Goal: Find specific page/section: Find specific page/section

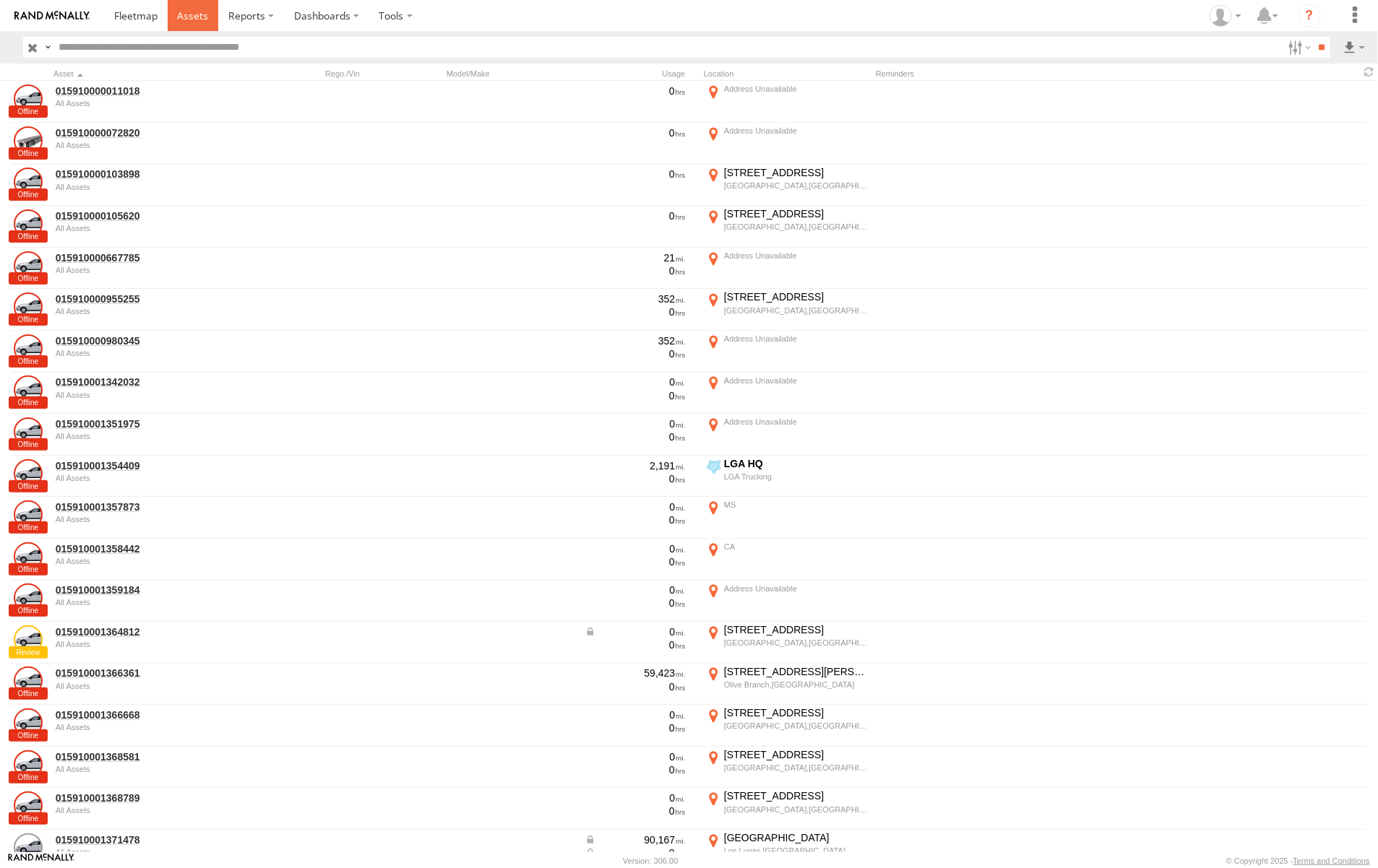
click at [192, 13] on span at bounding box center [192, 16] width 31 height 13
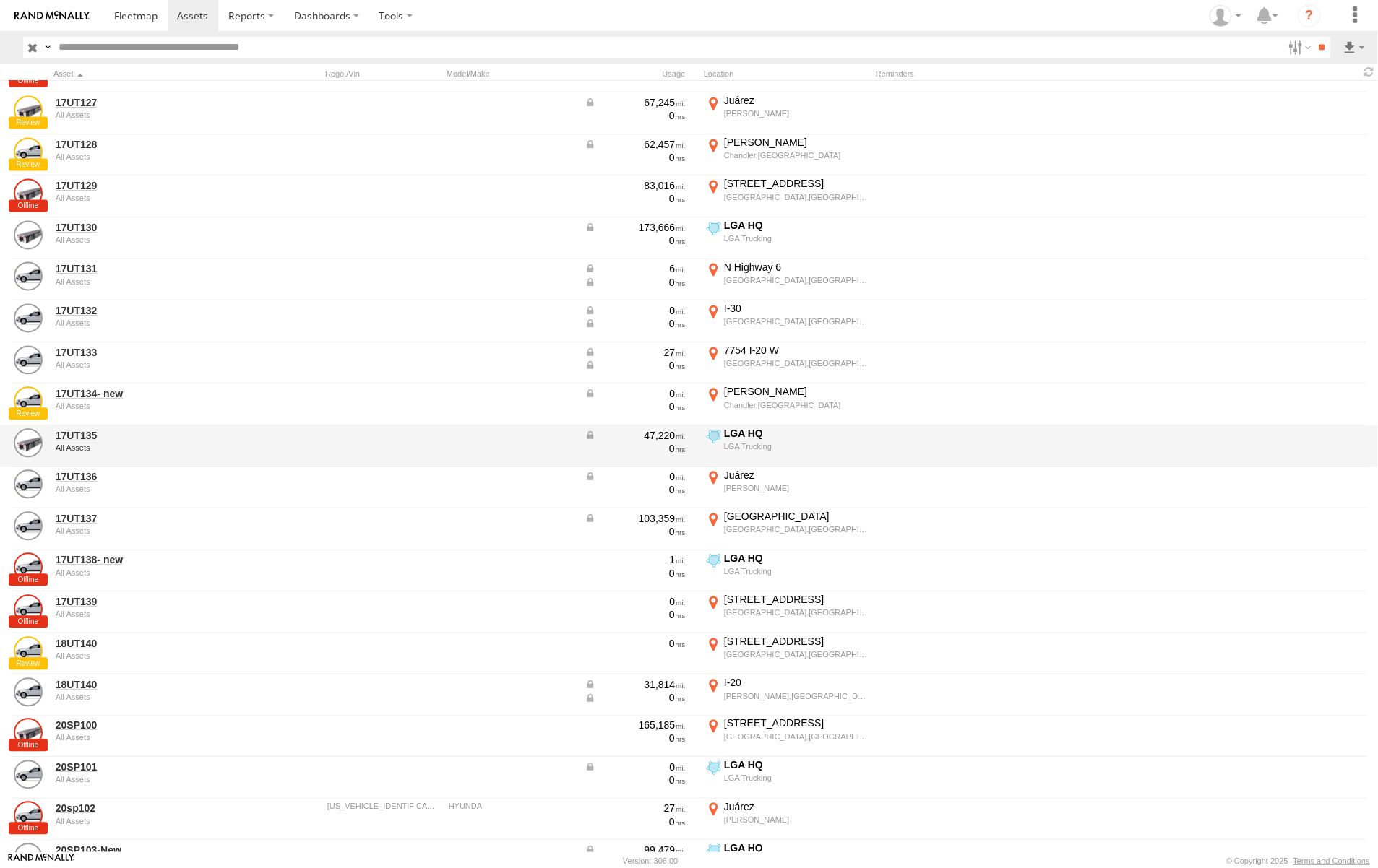
scroll to position [1625, 0]
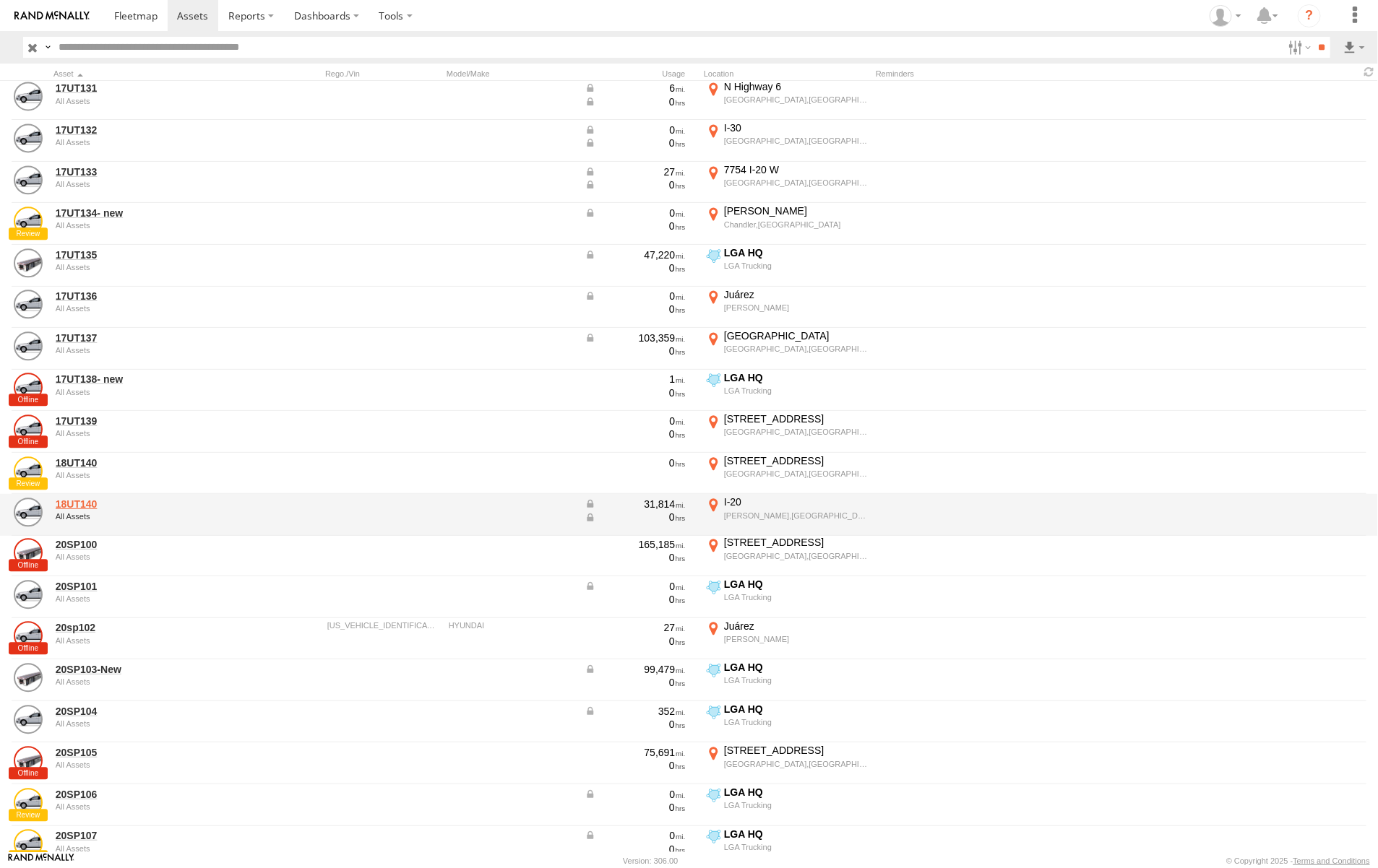
click at [85, 503] on link "18UT140" at bounding box center [154, 503] width 198 height 13
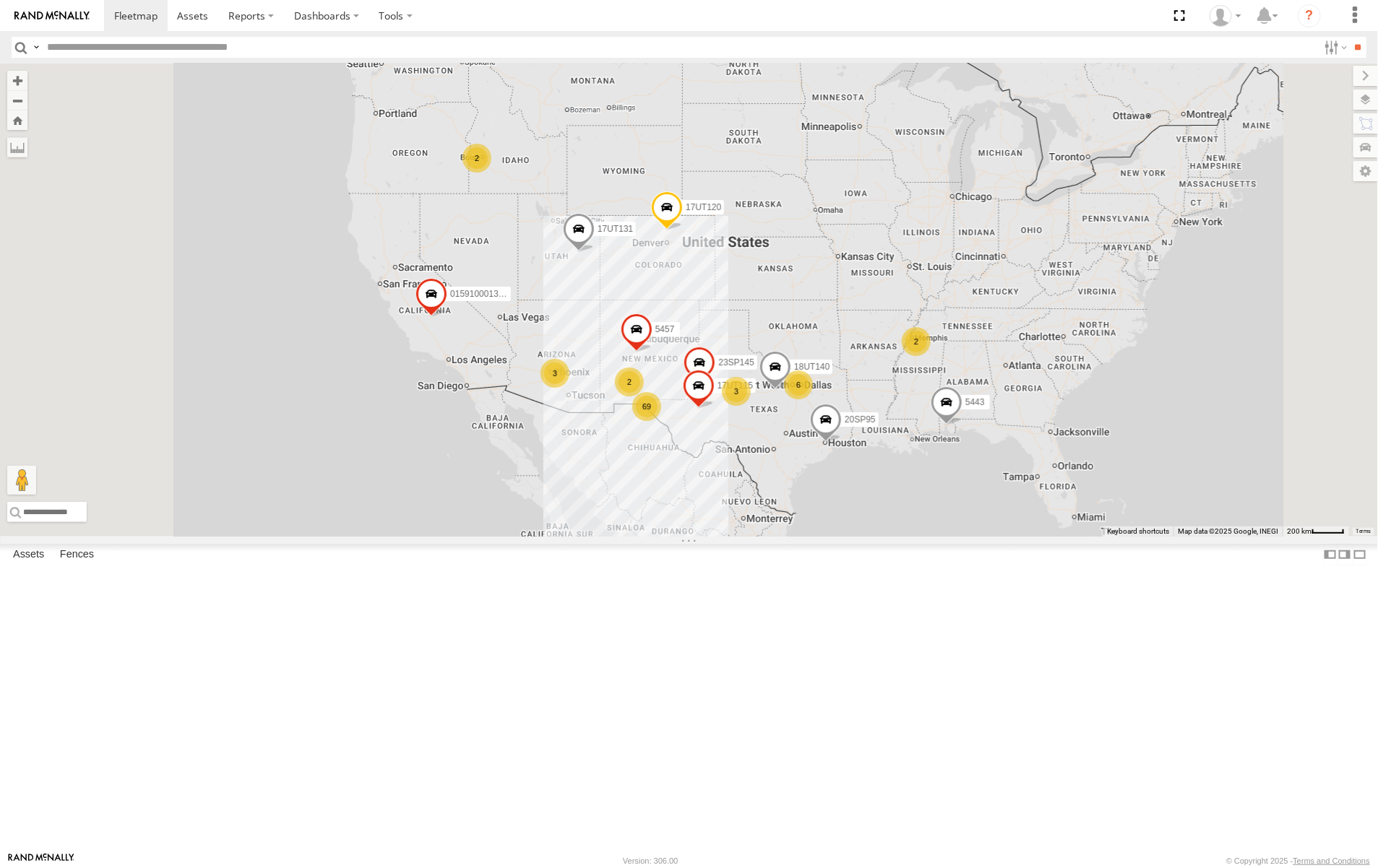
scroll to position [1354, 0]
click at [196, 22] on span at bounding box center [192, 16] width 31 height 13
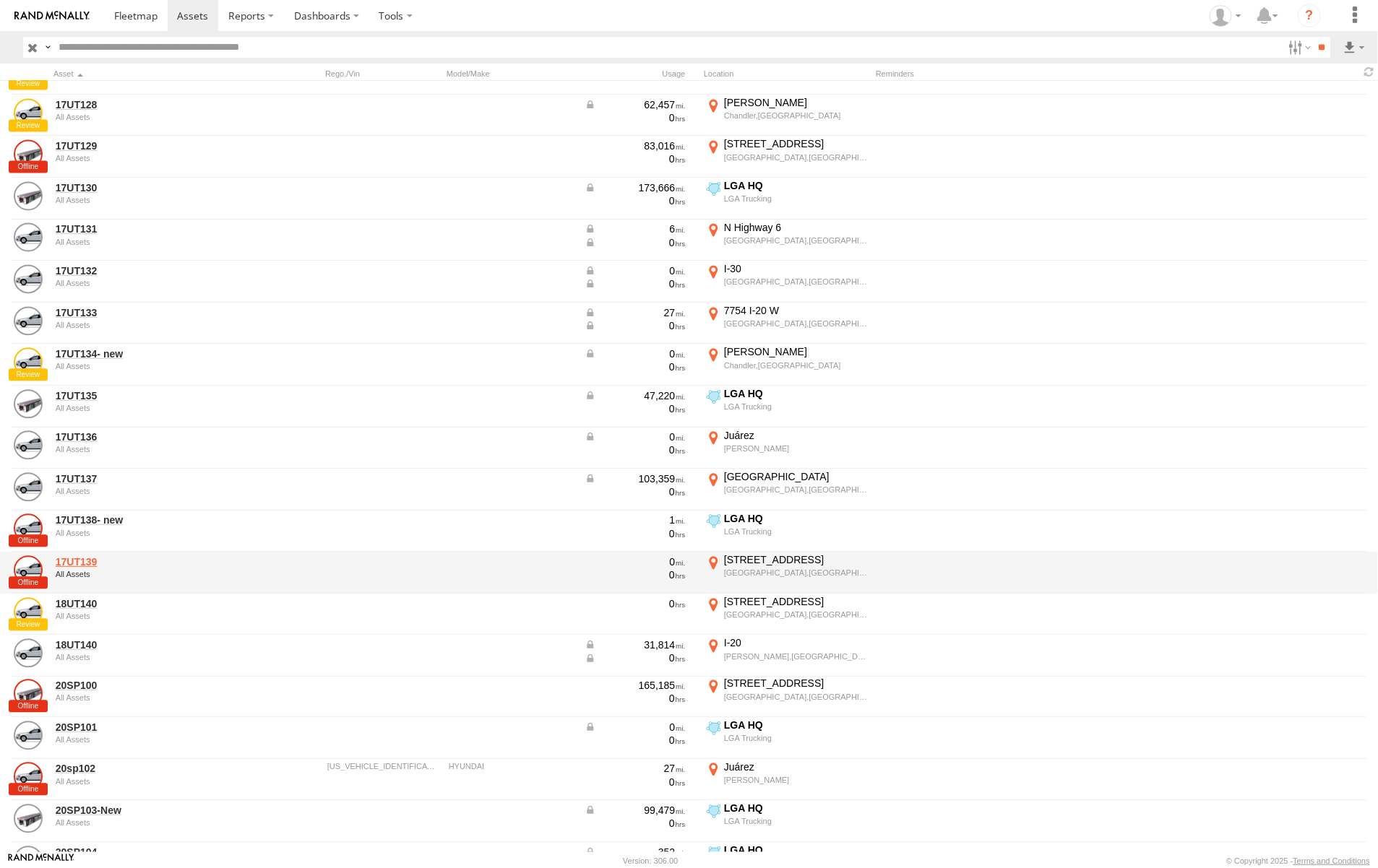
scroll to position [1535, 0]
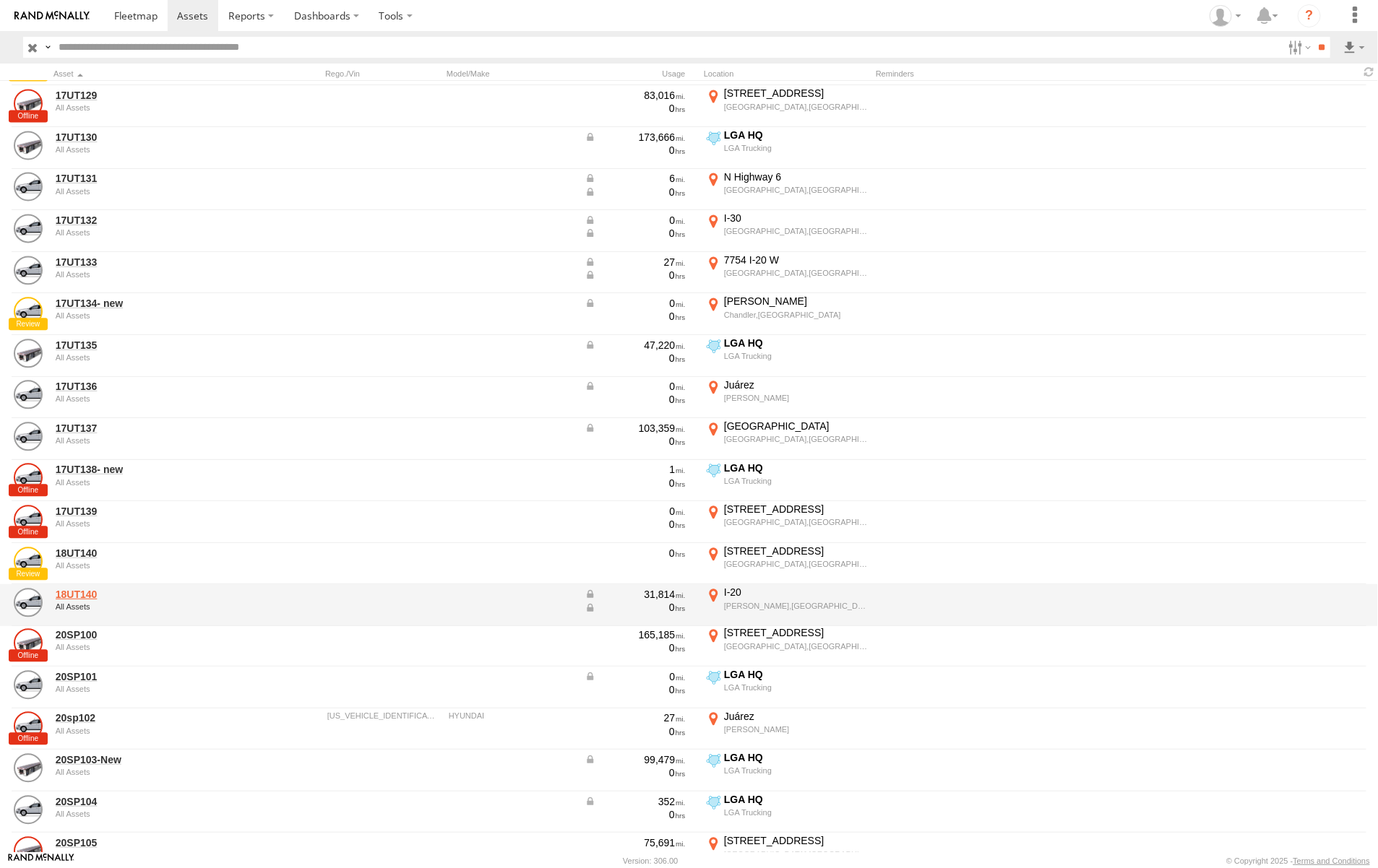
click at [91, 596] on link "18UT140" at bounding box center [154, 594] width 198 height 13
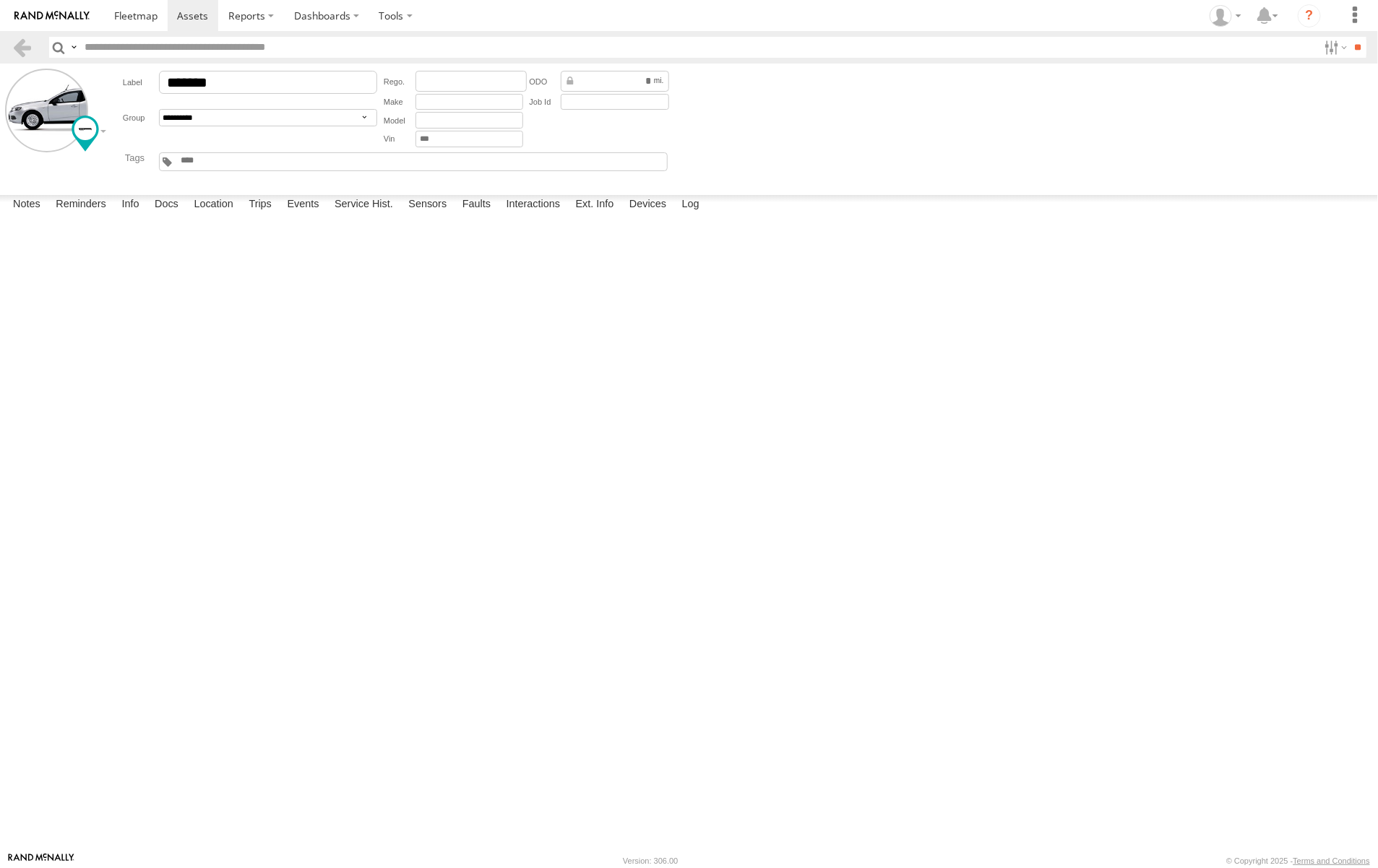
drag, startPoint x: 247, startPoint y: 324, endPoint x: 147, endPoint y: 318, distance: 100.2
click at [0, 0] on div "DEVICE # 864475044836277 [PERSON_NAME]" at bounding box center [0, 0] width 0 height 0
copy link "864475044836277"
